Goal: Task Accomplishment & Management: Use online tool/utility

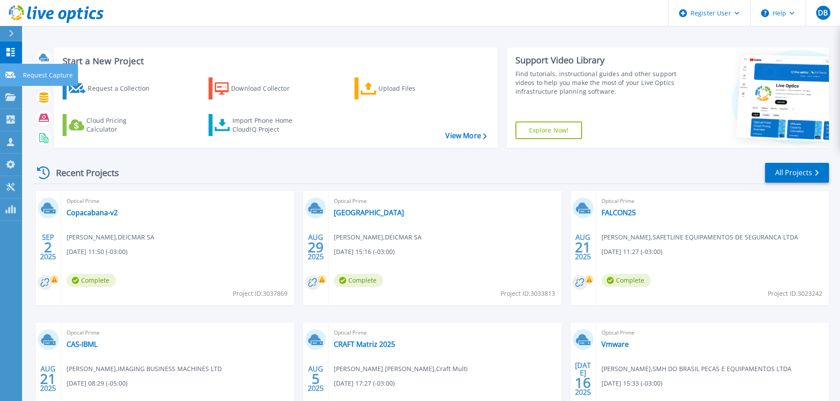
click at [12, 80] on link "Request Capture Request Capture" at bounding box center [11, 75] width 22 height 22
click at [450, 133] on link "View More" at bounding box center [465, 136] width 41 height 8
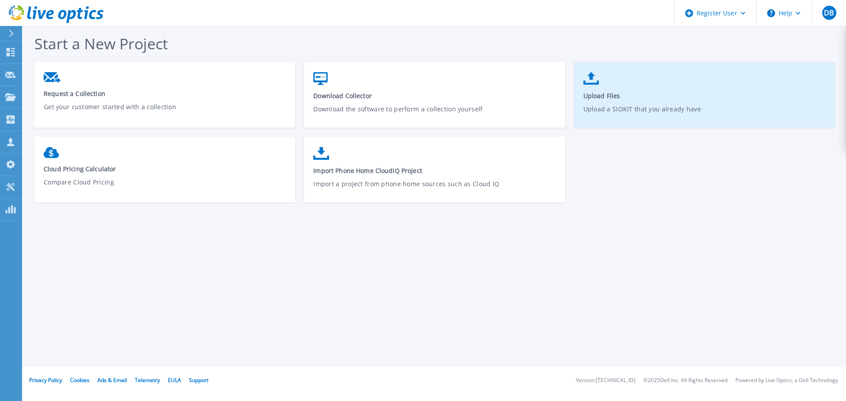
click at [648, 89] on link "Upload Files Upload a SIOKIT that you already have" at bounding box center [704, 99] width 261 height 63
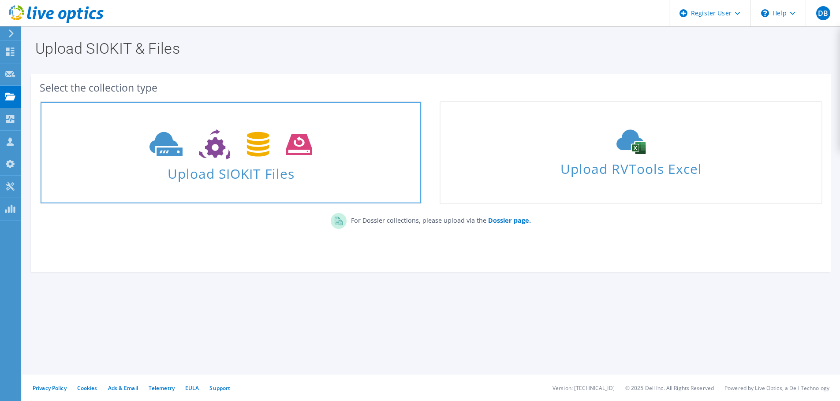
click at [259, 160] on span at bounding box center [231, 143] width 380 height 37
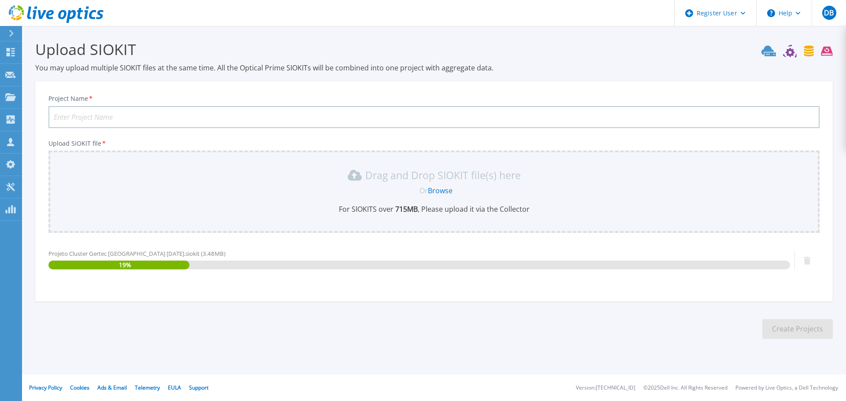
click at [179, 119] on input "Project Name *" at bounding box center [433, 117] width 771 height 22
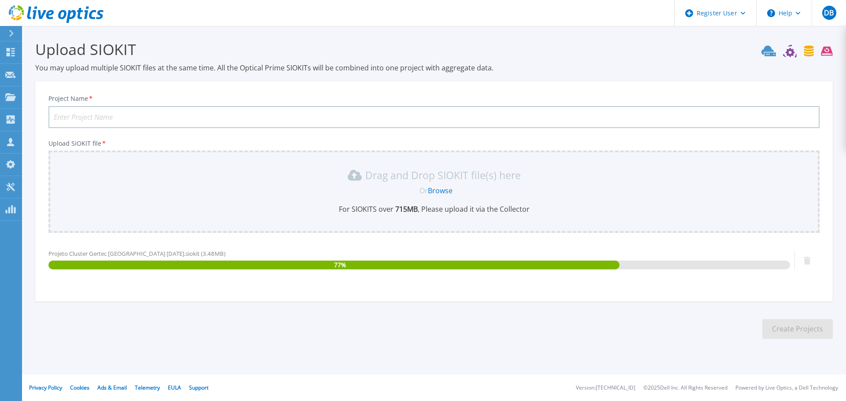
click at [221, 121] on input "Project Name *" at bounding box center [433, 117] width 771 height 22
paste input "Gertec"
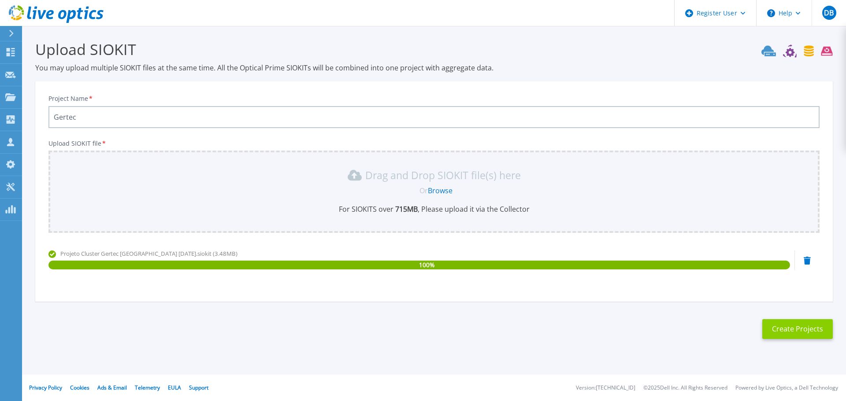
type input "Gertec"
click at [788, 323] on button "Create Projects" at bounding box center [797, 330] width 71 height 20
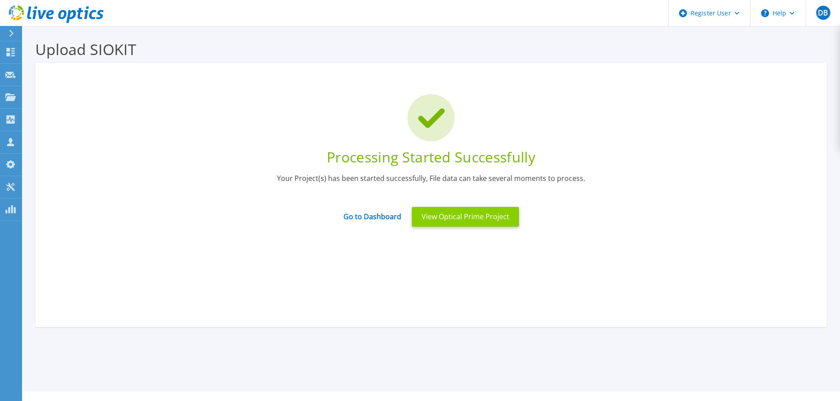
click at [491, 217] on button "View Optical Prime Project" at bounding box center [465, 217] width 107 height 20
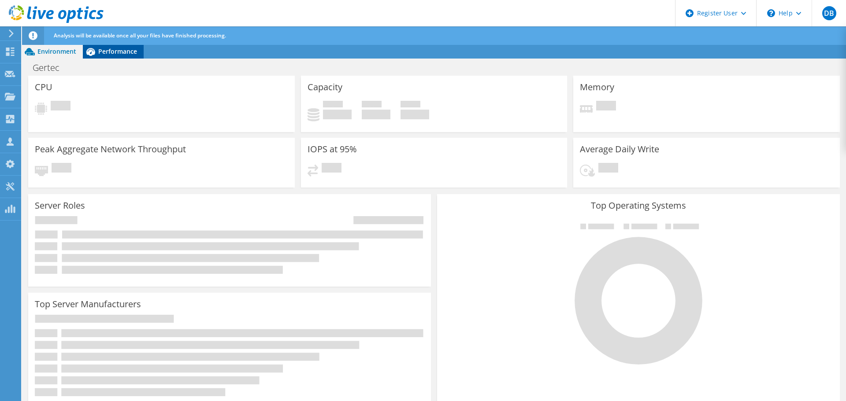
click at [125, 53] on span "Performance" at bounding box center [117, 51] width 39 height 8
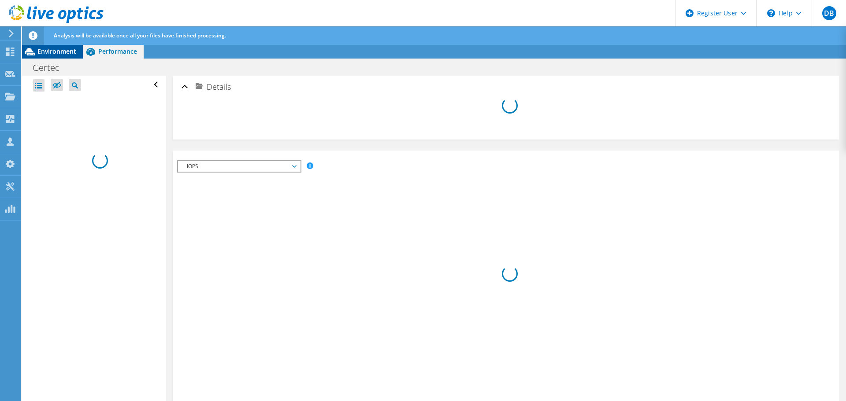
click at [63, 53] on span "Environment" at bounding box center [56, 51] width 39 height 8
